Goal: Task Accomplishment & Management: Manage account settings

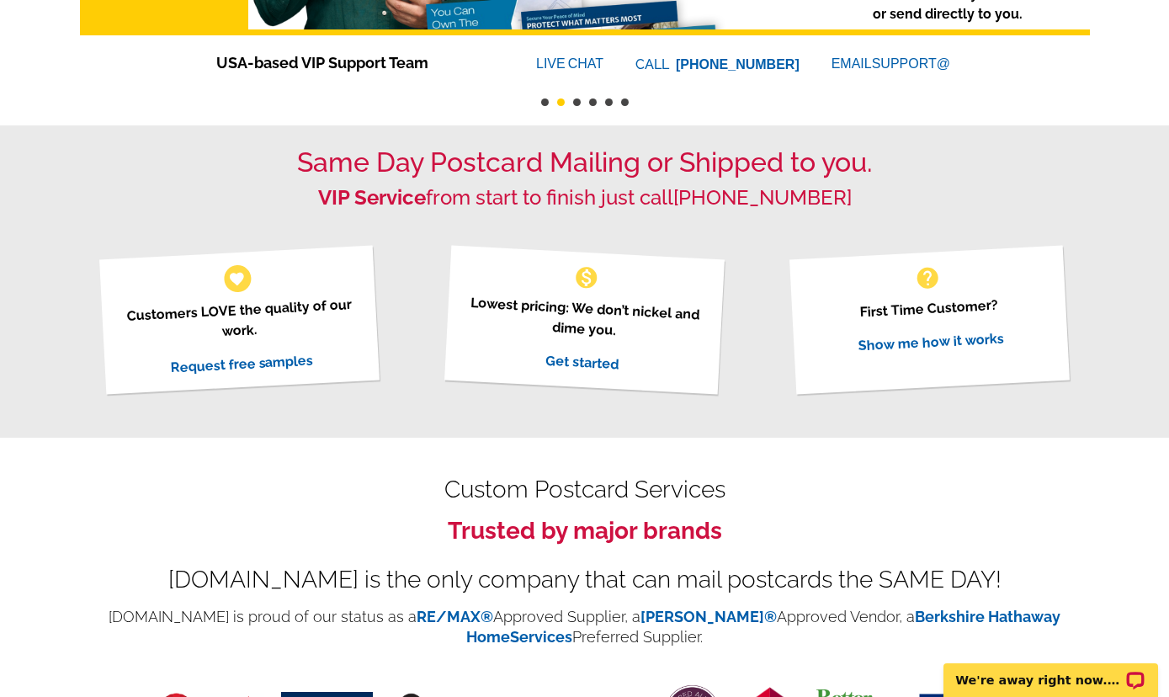
scroll to position [91, 0]
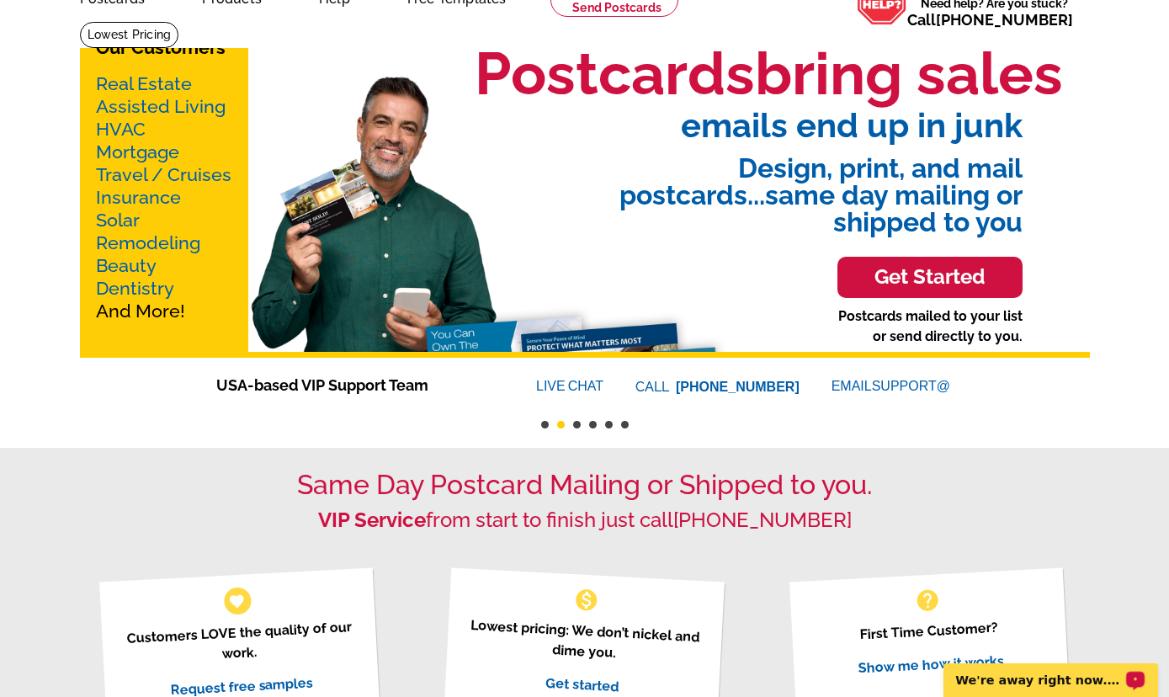
click at [1088, 680] on p "We're away right now. Please check back later!" at bounding box center [1039, 679] width 167 height 13
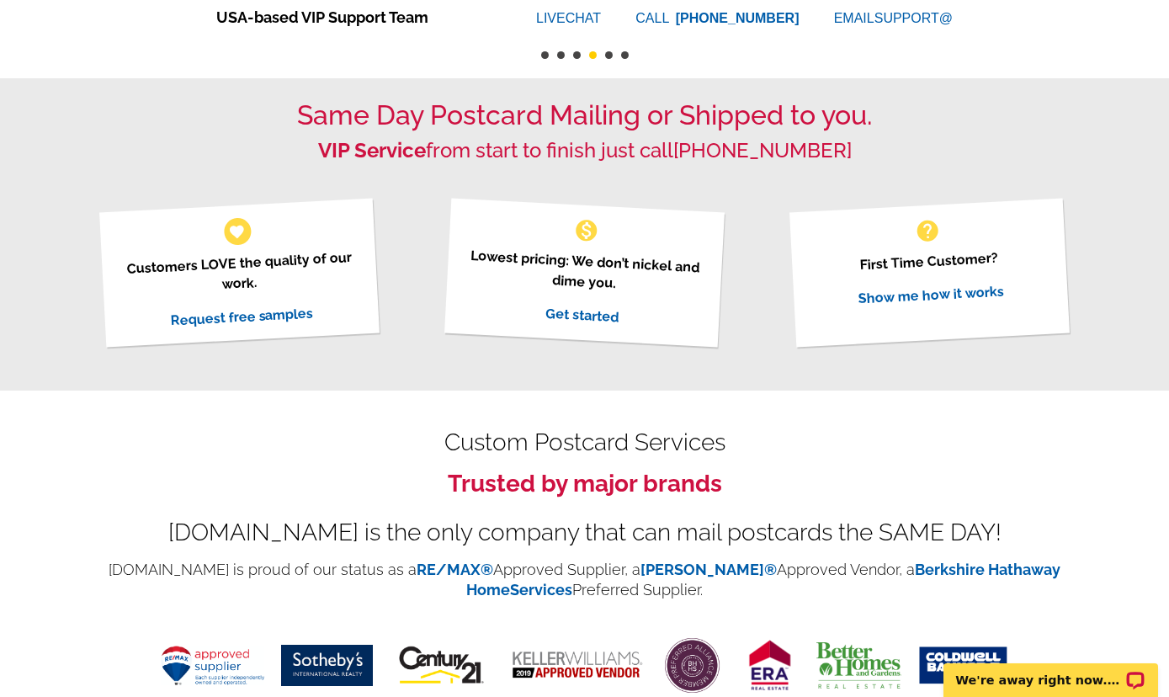
scroll to position [0, 0]
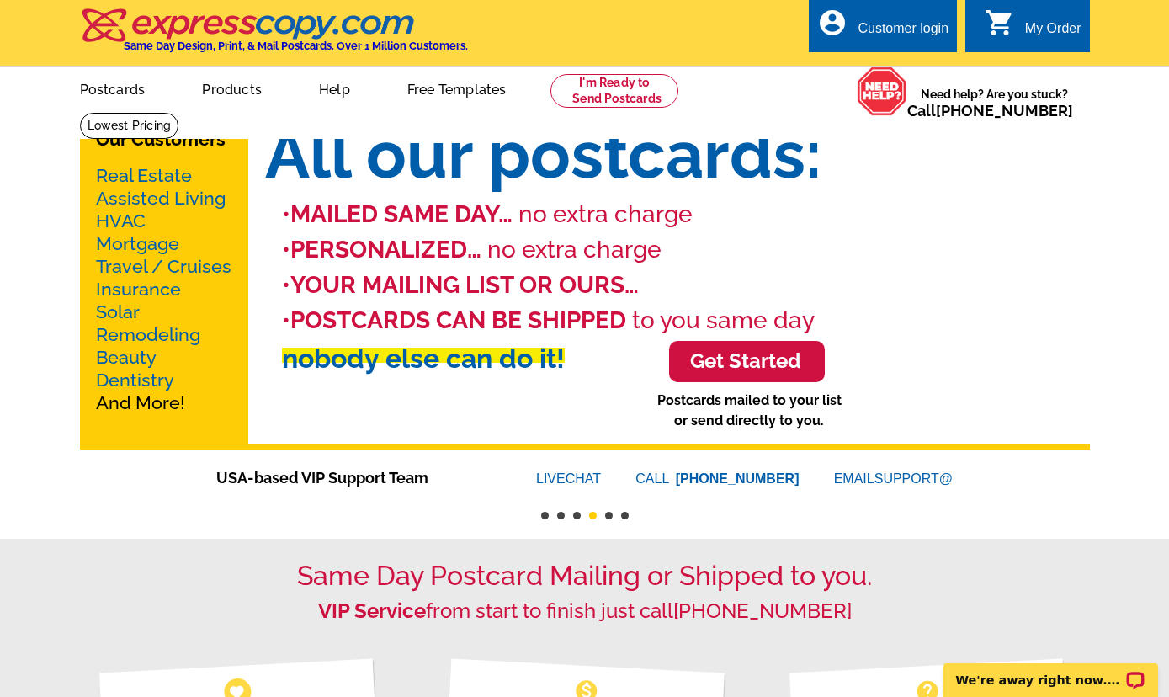
click at [879, 34] on div "Customer login" at bounding box center [902, 33] width 91 height 24
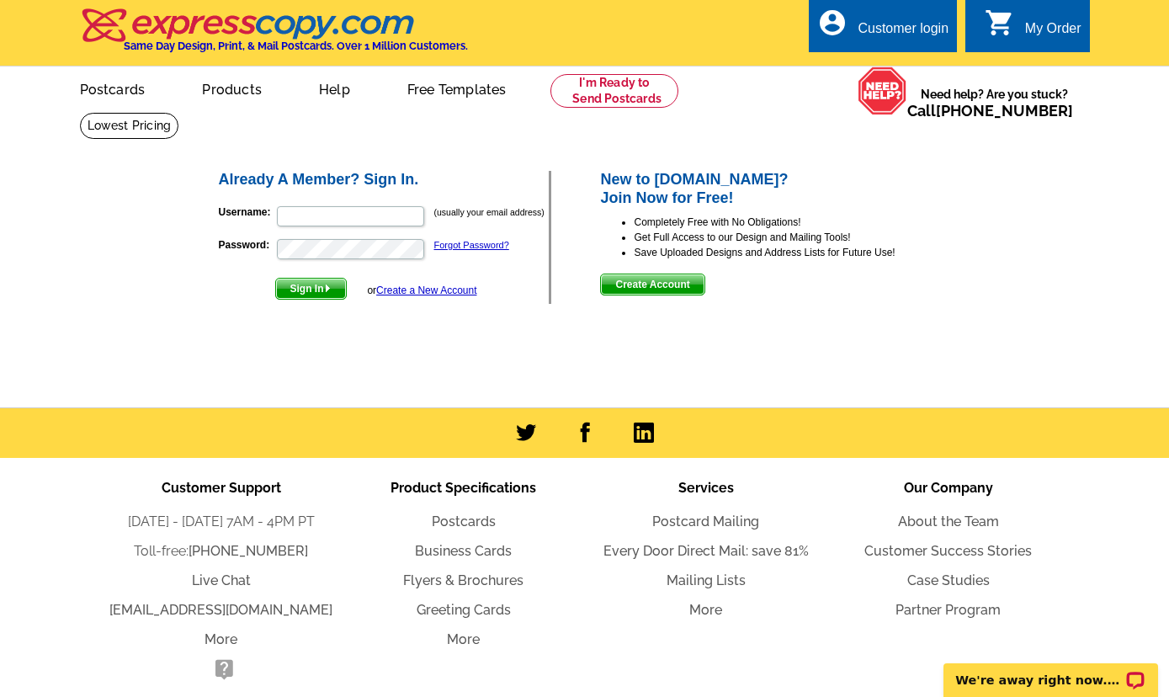
click at [882, 29] on div "Customer login" at bounding box center [902, 33] width 91 height 24
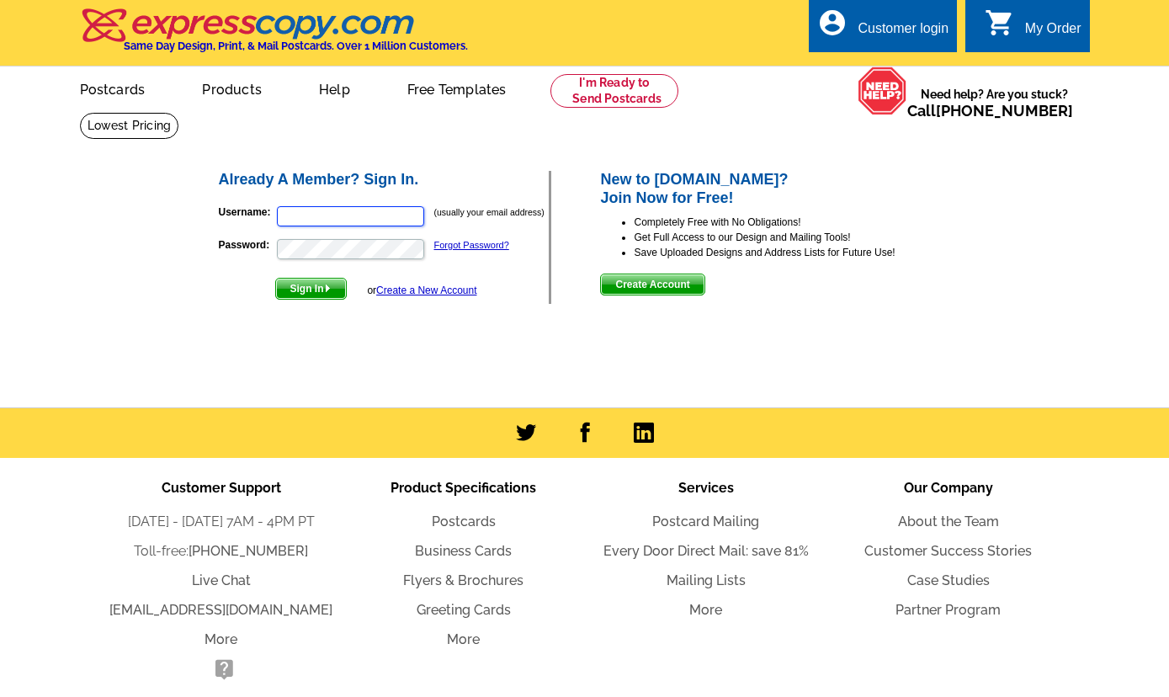
click at [324, 219] on input "Username:" at bounding box center [350, 216] width 147 height 20
paste input "stephencarrigan@remax.net"
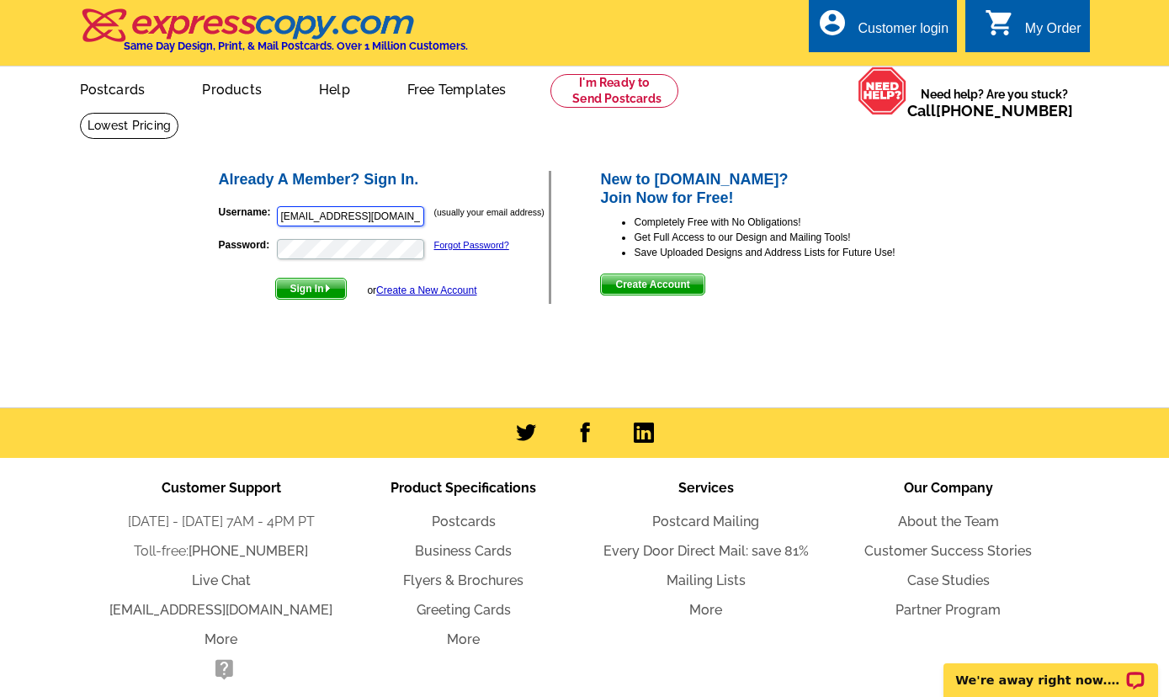
type input "stephencarrigan@remax.net"
click at [297, 285] on span "Sign In" at bounding box center [311, 288] width 70 height 20
